Goal: Check status: Check status

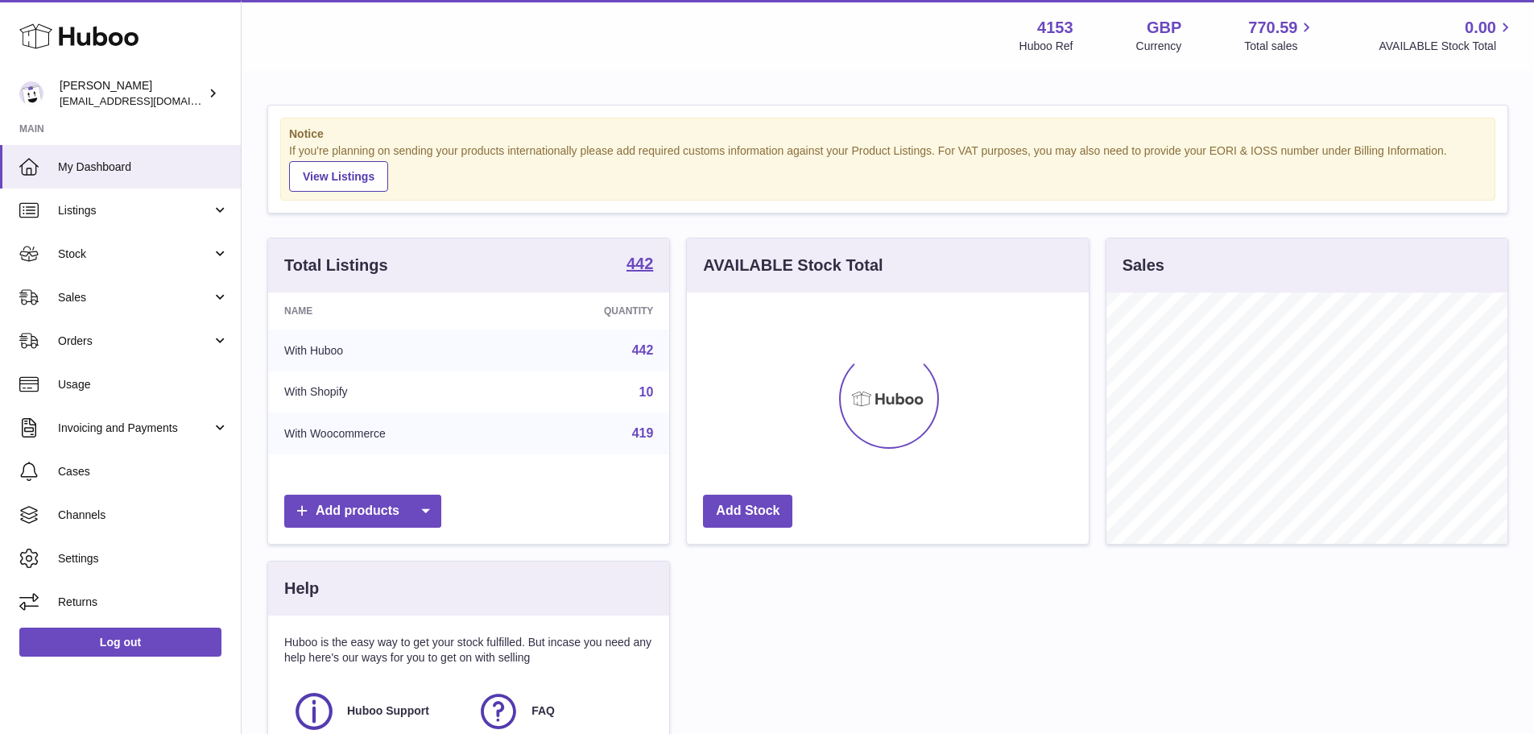
scroll to position [251, 402]
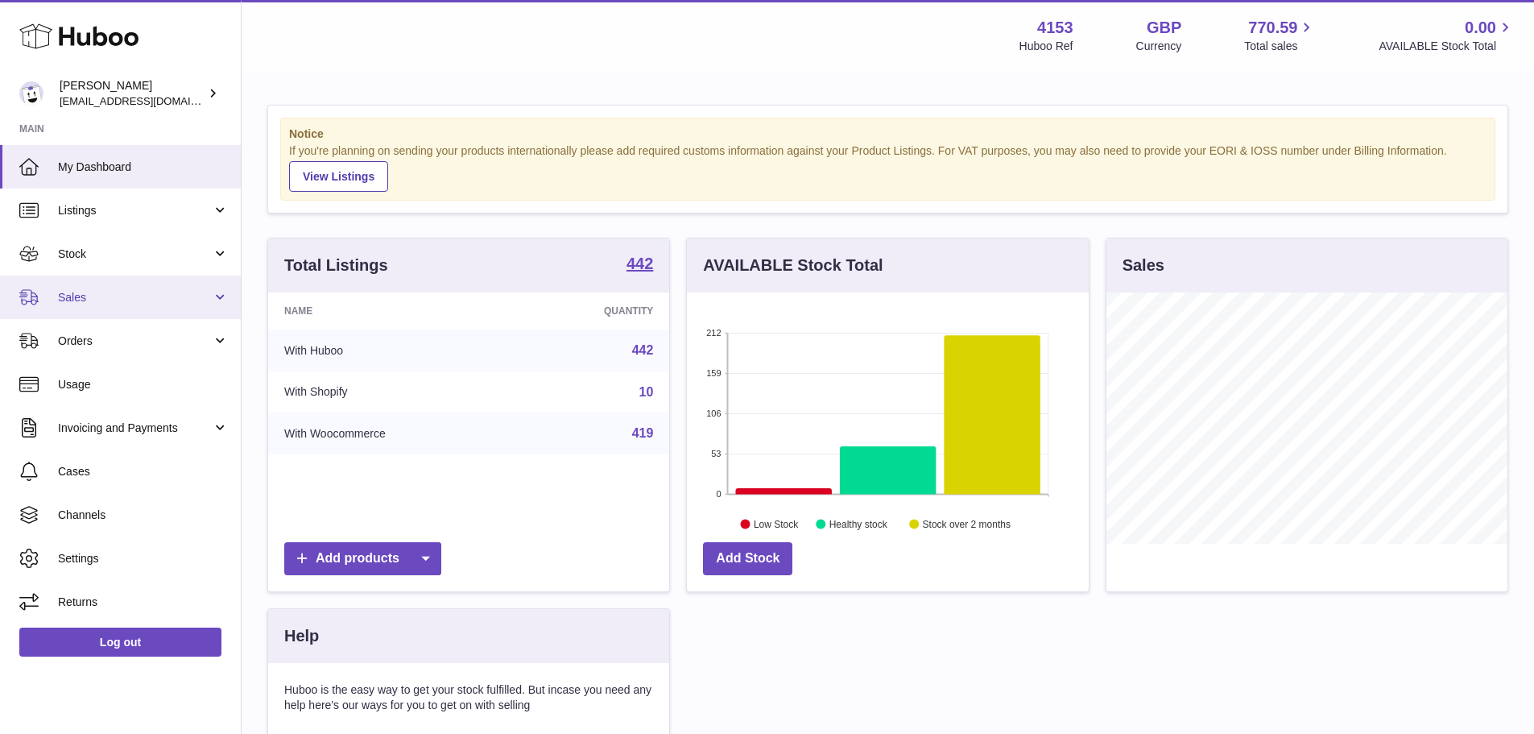
click at [102, 303] on span "Sales" at bounding box center [135, 297] width 154 height 15
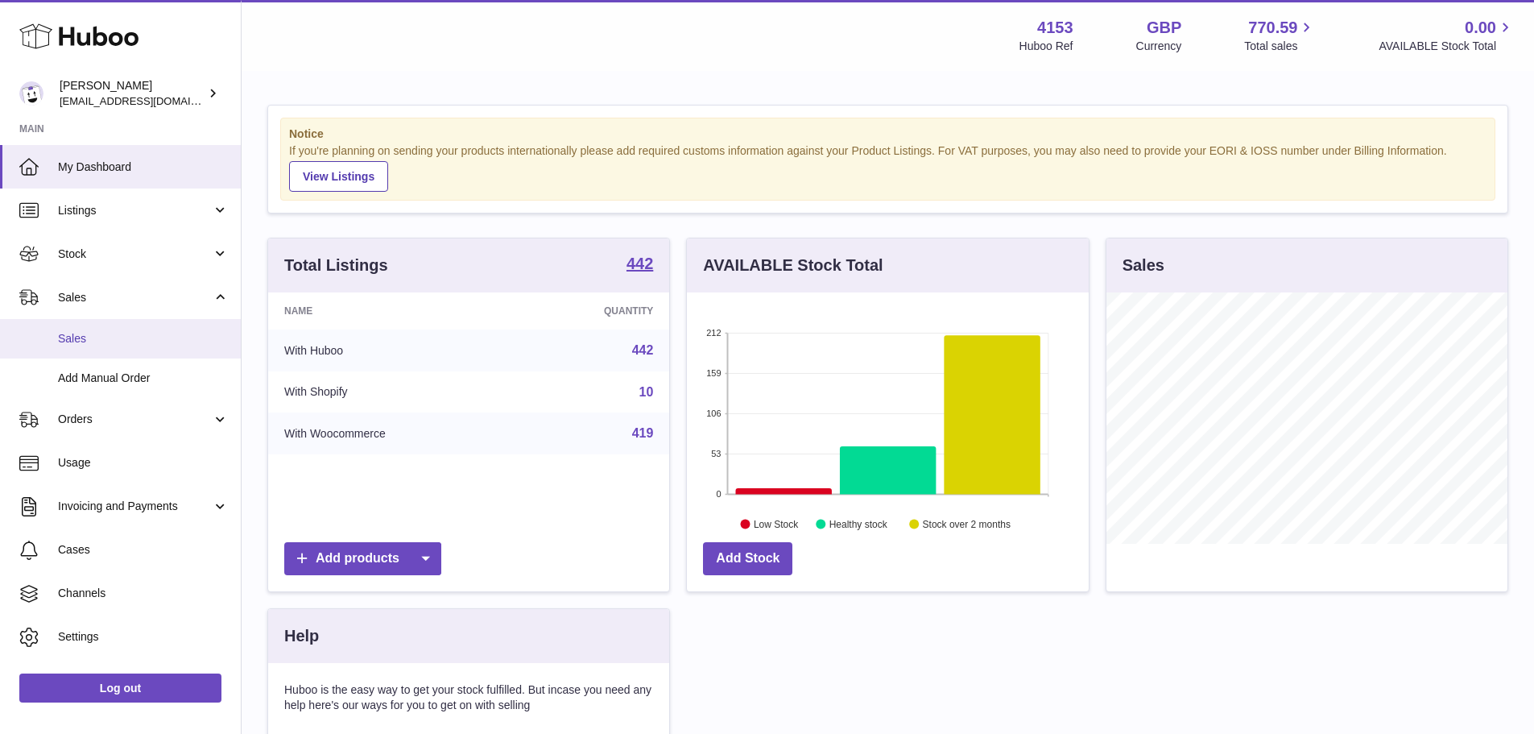
click at [103, 333] on span "Sales" at bounding box center [143, 338] width 171 height 15
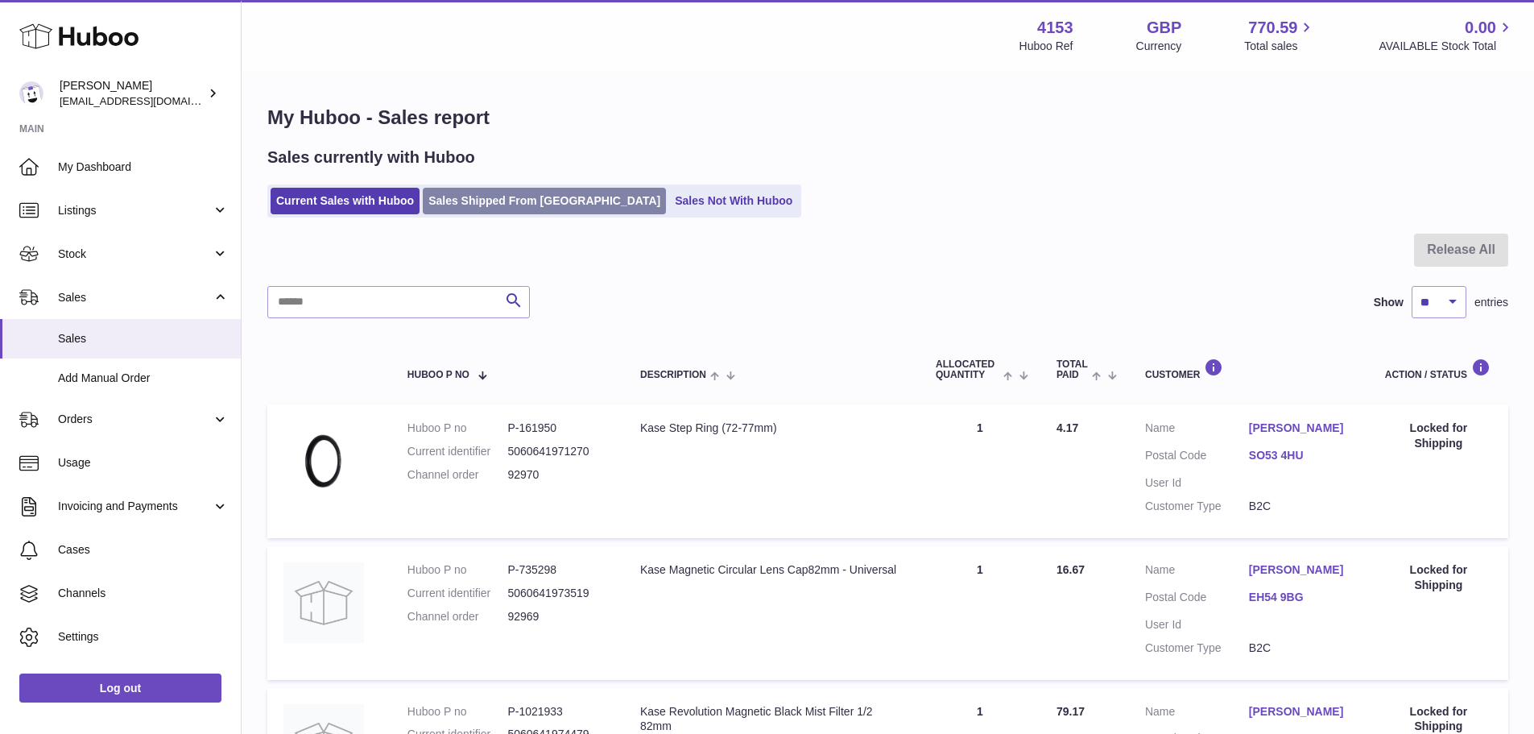
click at [504, 208] on link "Sales Shipped From [GEOGRAPHIC_DATA]" at bounding box center [544, 201] width 243 height 27
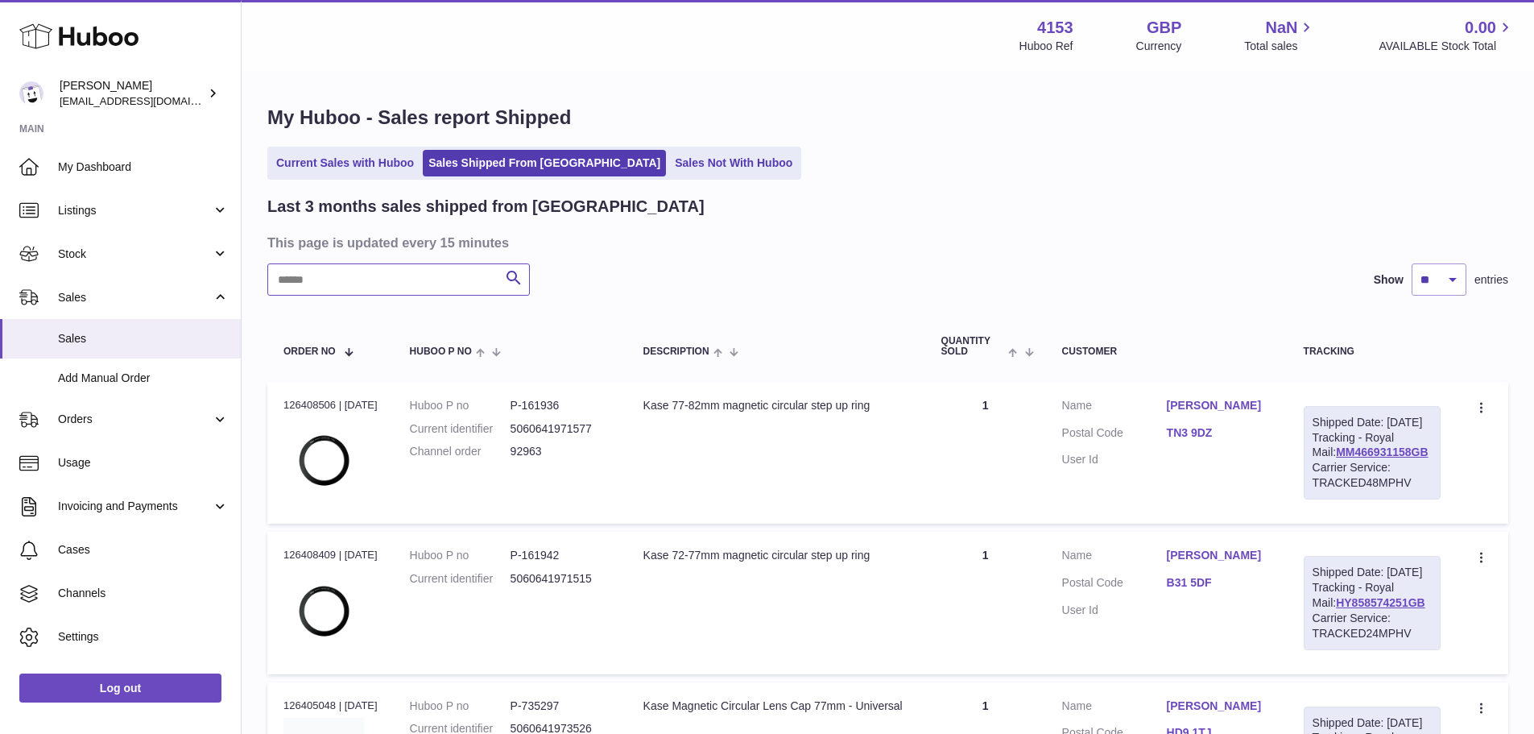
click at [436, 283] on input "text" at bounding box center [398, 279] width 263 height 32
paste input "*****"
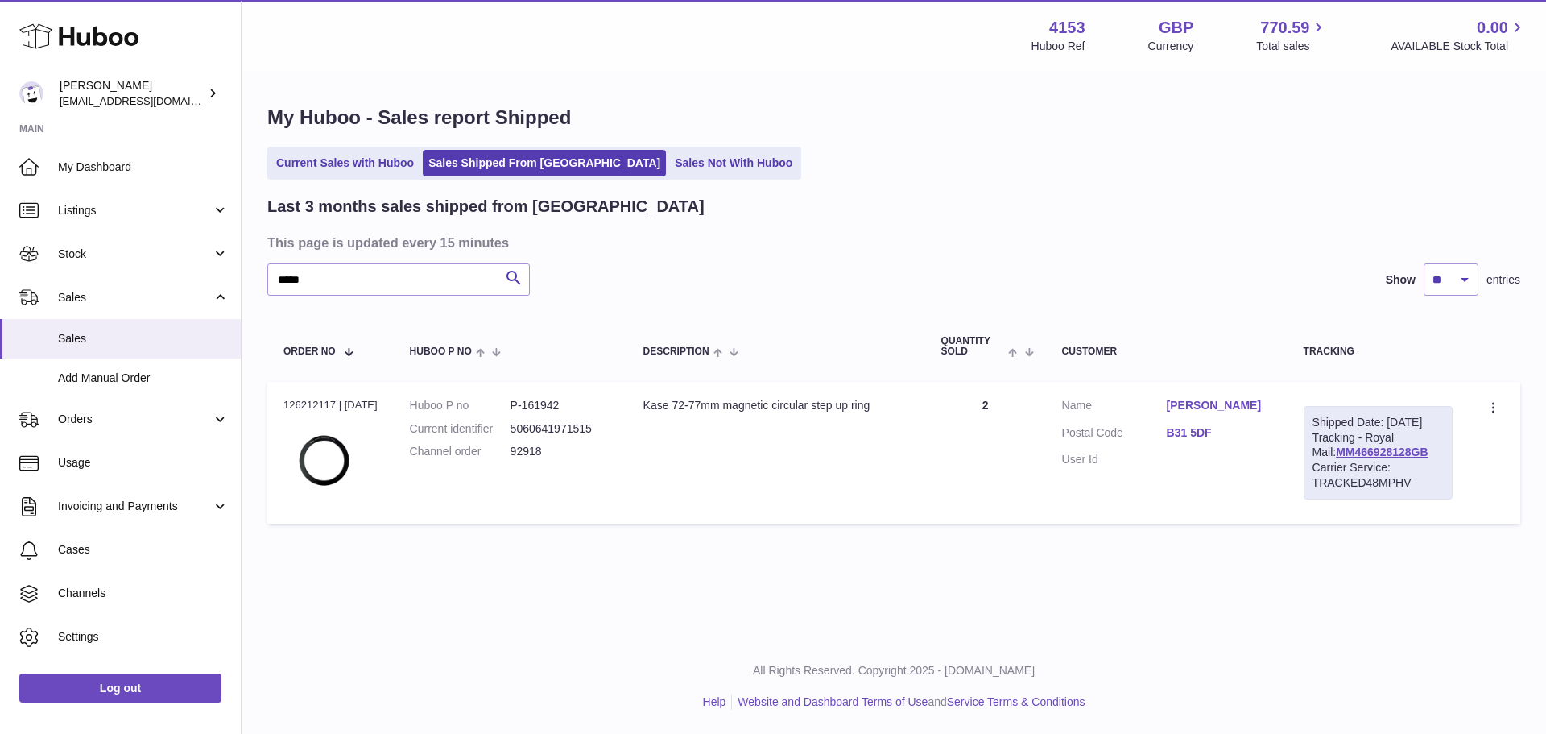
click at [540, 409] on dd "P-161942" at bounding box center [561, 405] width 101 height 15
copy dd "161942"
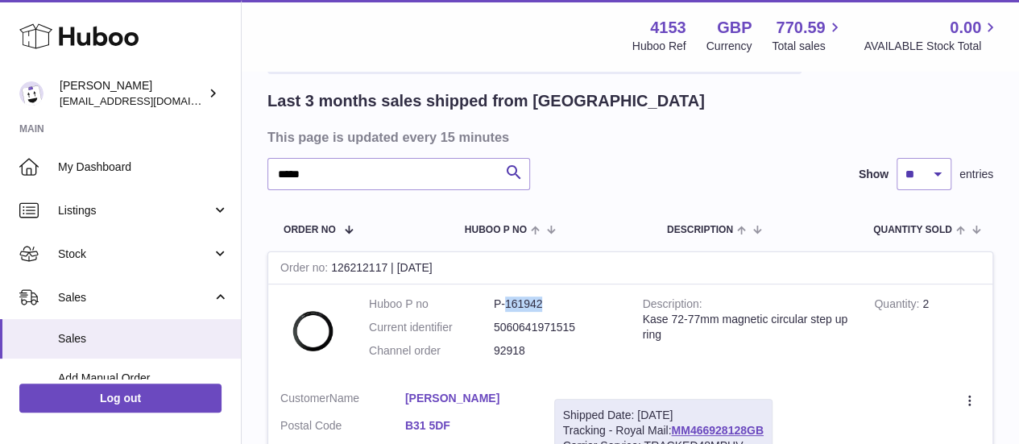
scroll to position [105, 0]
click at [431, 185] on input "*****" at bounding box center [398, 175] width 263 height 32
paste input "text"
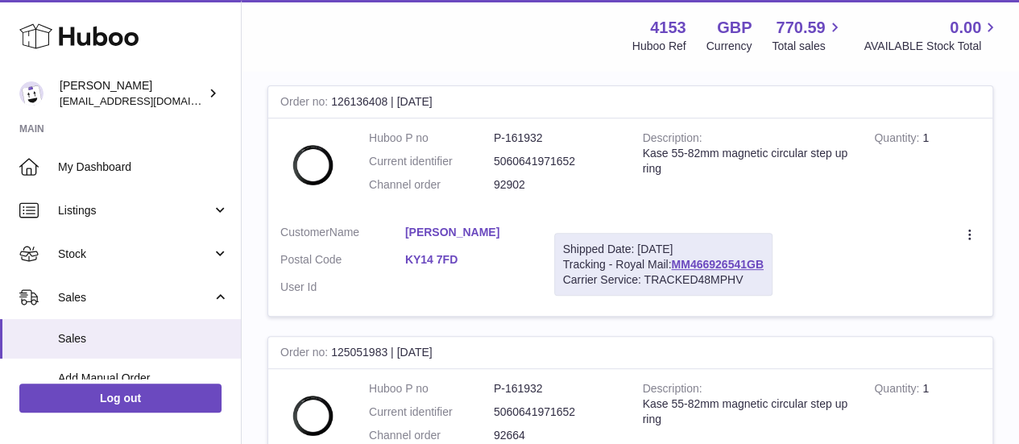
scroll to position [267, 0]
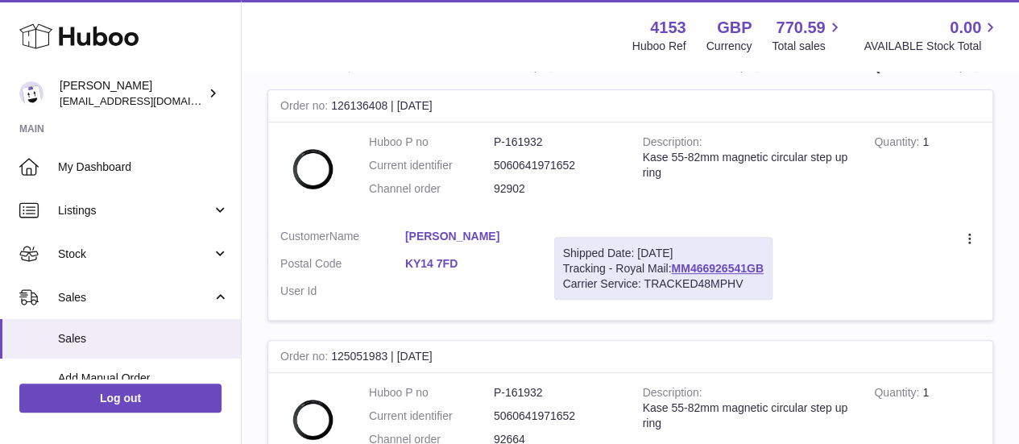
click at [527, 155] on dl "Huboo P no P-161932 Current identifier 5060641971652 Channel order 92902" at bounding box center [494, 169] width 250 height 70
click at [523, 147] on dd "P-161932" at bounding box center [556, 141] width 125 height 15
copy dd "161932"
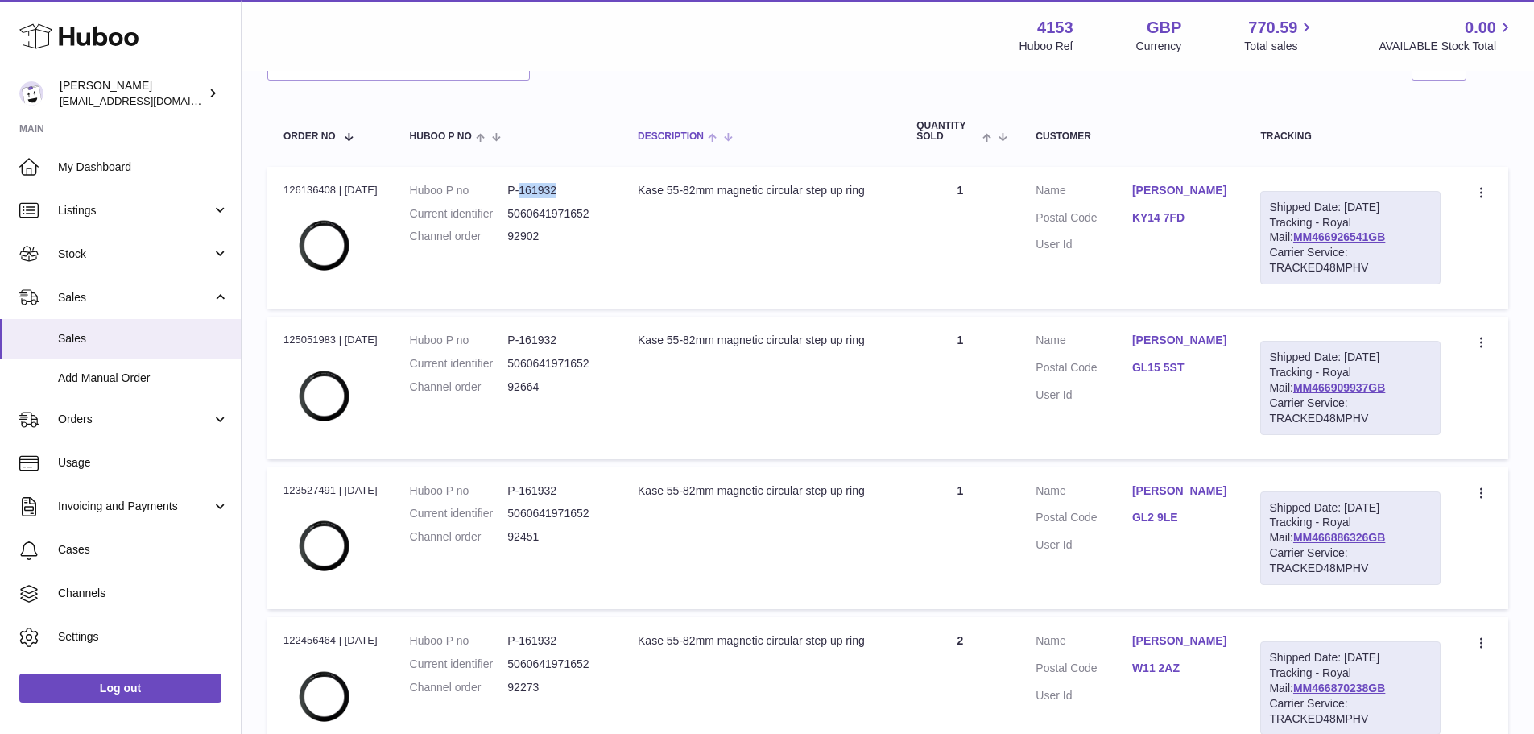
scroll to position [188, 0]
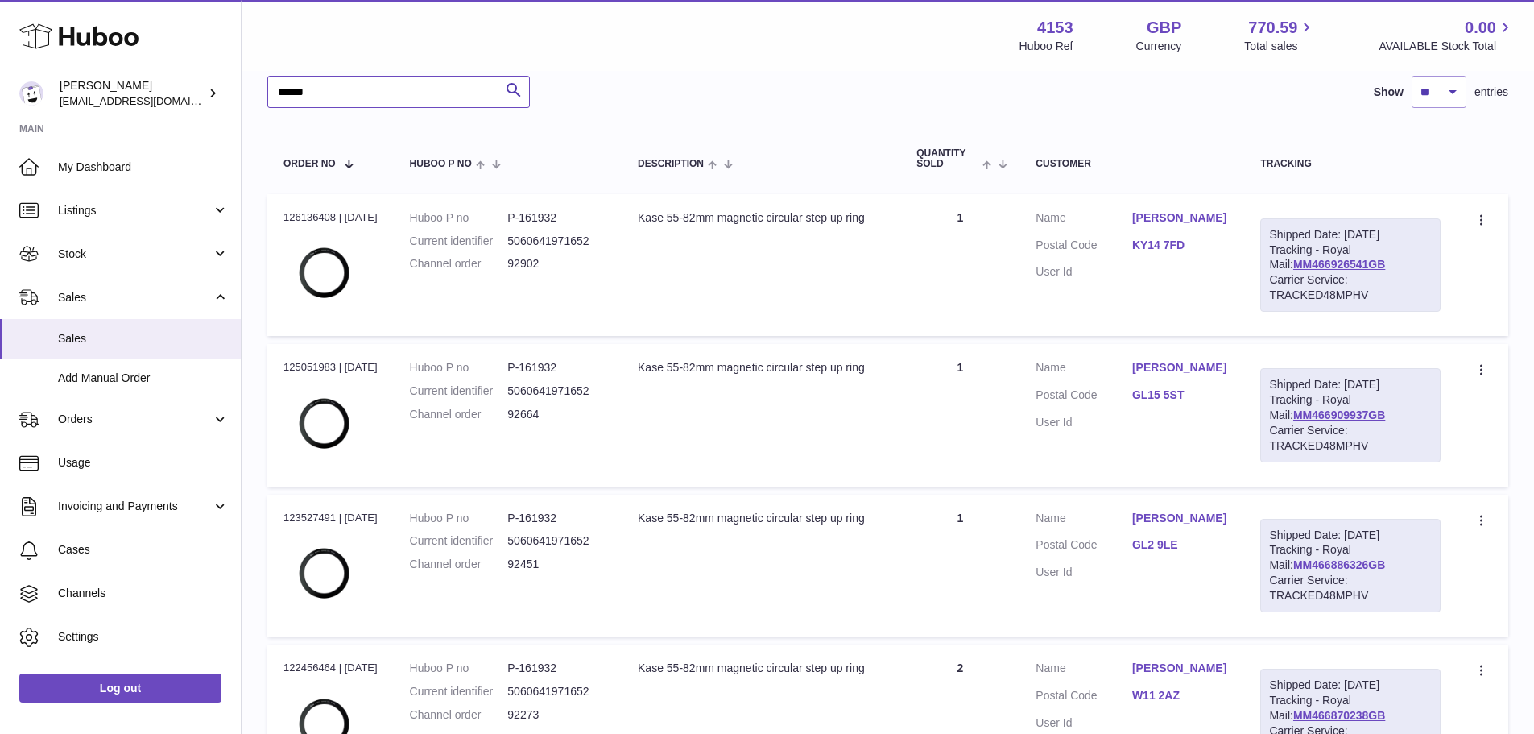
click at [320, 101] on input "*****" at bounding box center [398, 92] width 263 height 32
paste input "text"
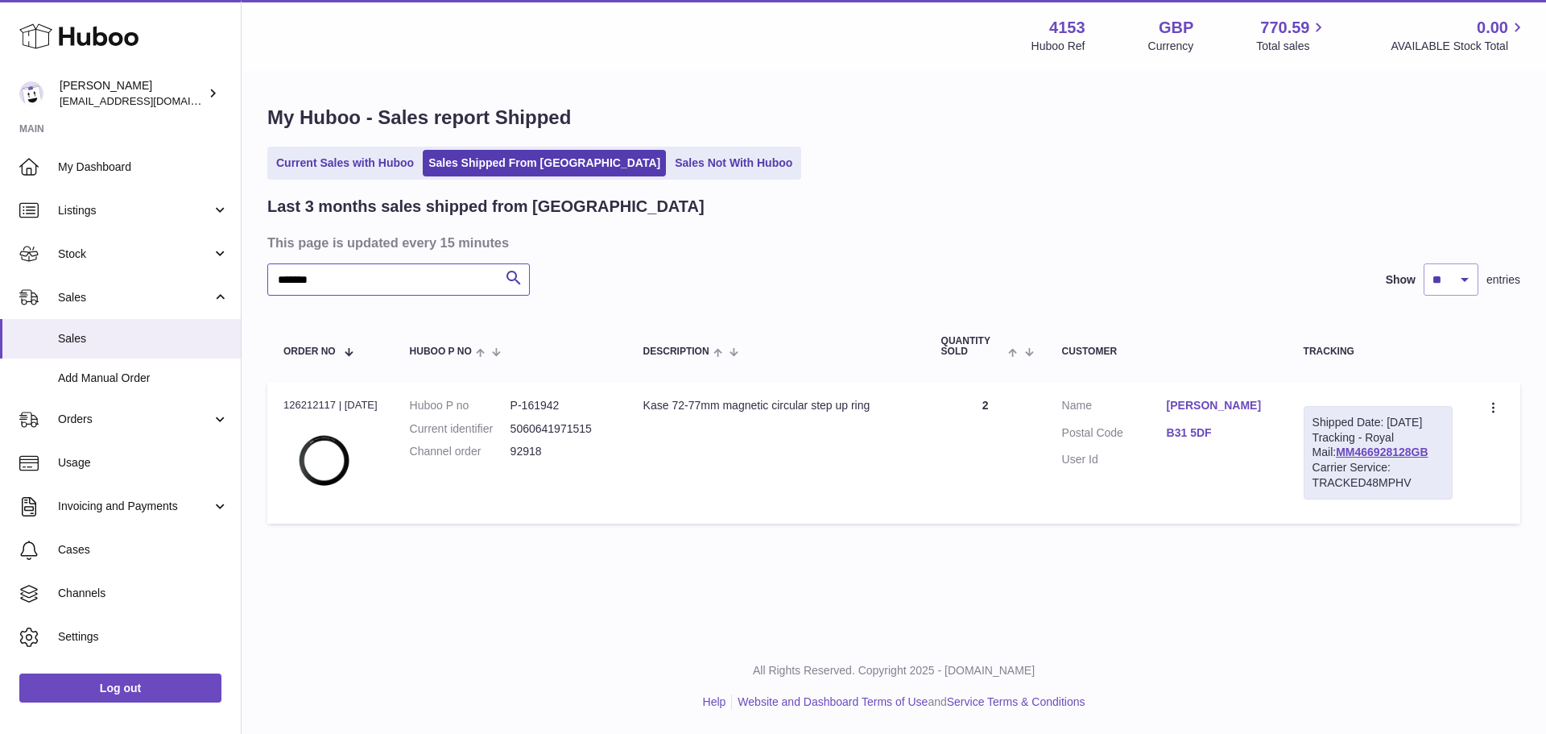
type input "*****"
click at [289, 408] on div "Order no 126212117 | 9th Oct" at bounding box center [330, 405] width 94 height 14
copy div "126212117"
